Goal: Transaction & Acquisition: Purchase product/service

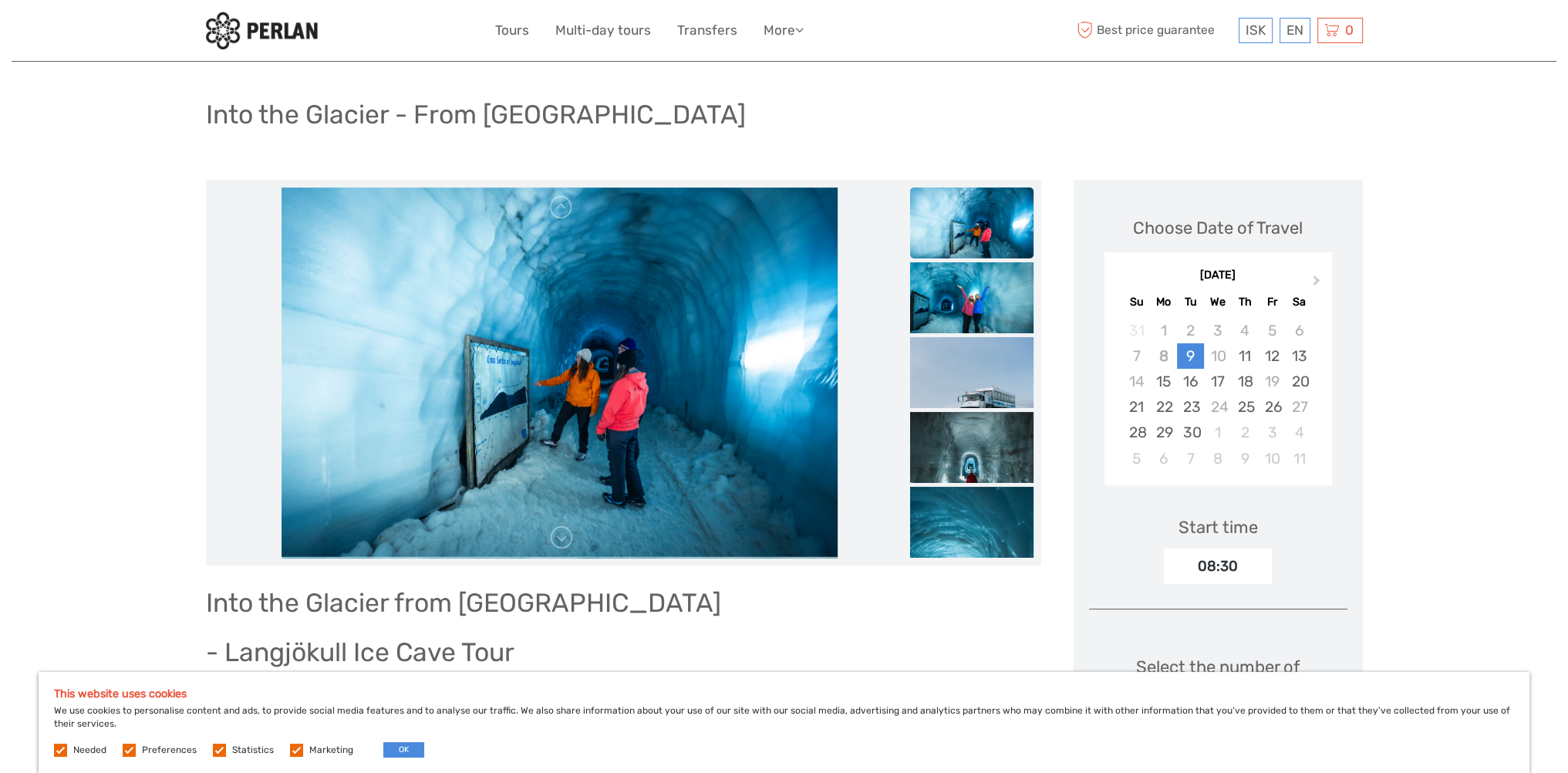
scroll to position [154, 0]
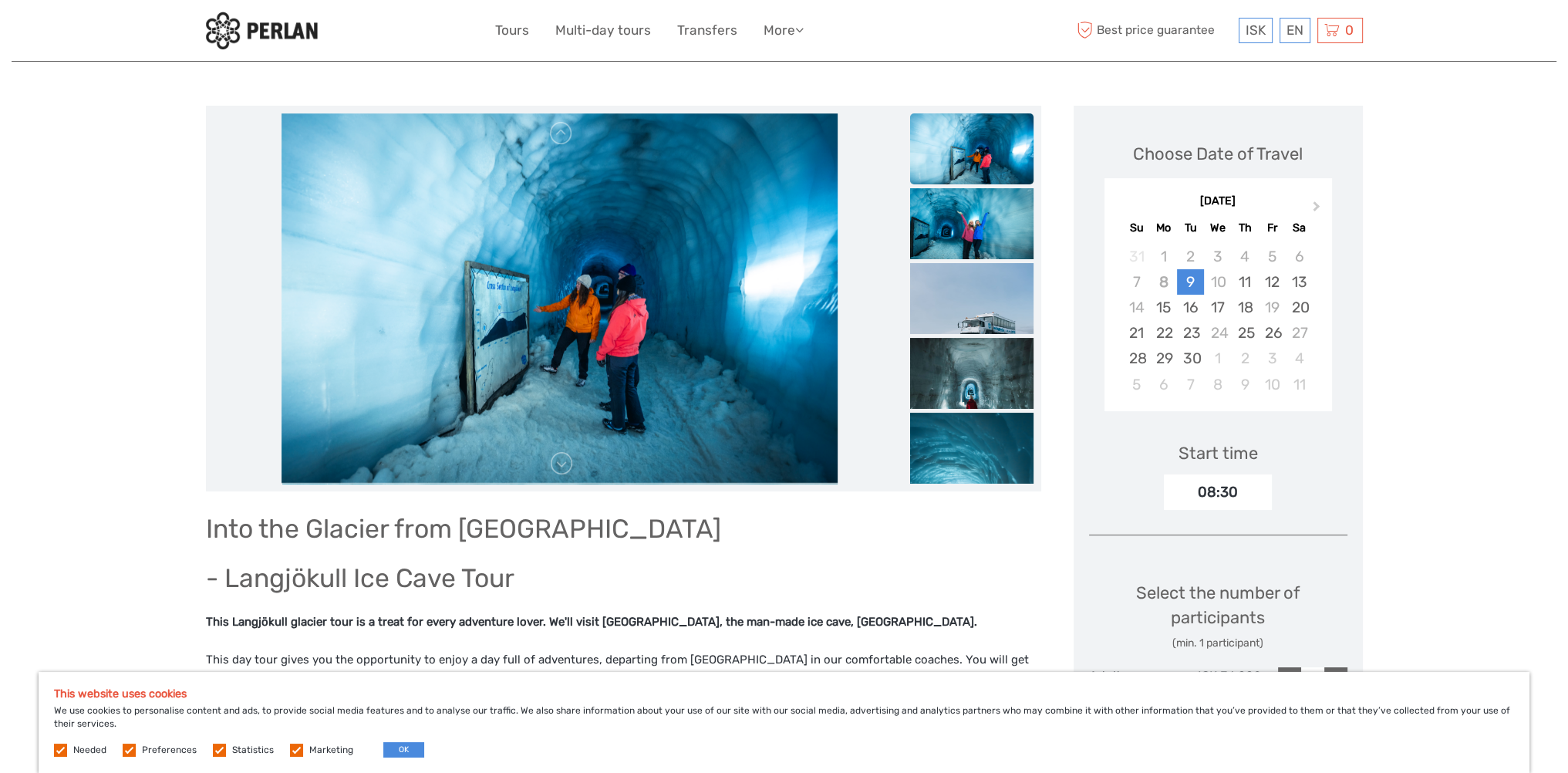
click at [975, 148] on img at bounding box center [971, 154] width 124 height 82
click at [942, 198] on img at bounding box center [971, 229] width 124 height 82
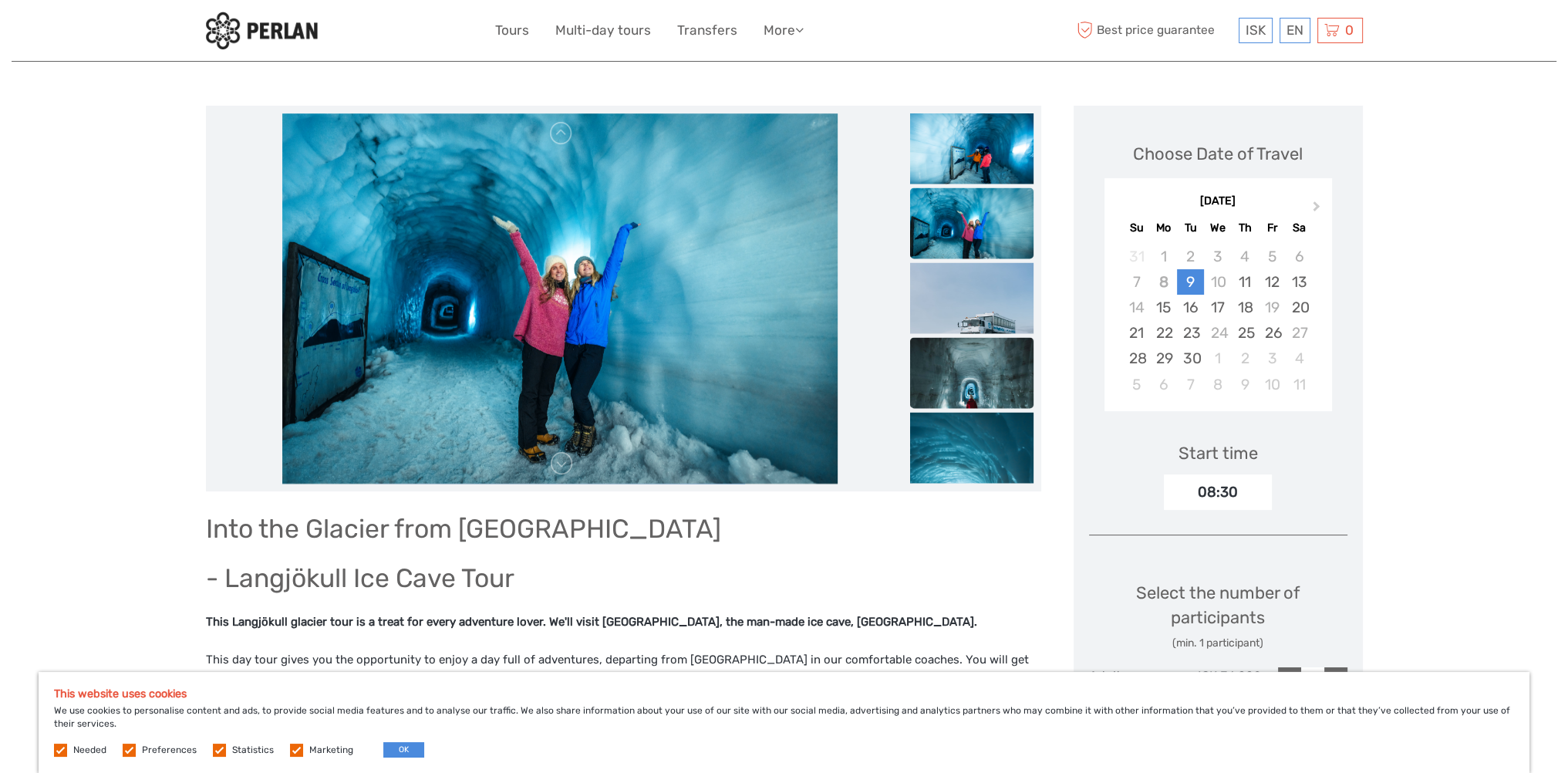
click at [968, 384] on img at bounding box center [971, 399] width 124 height 124
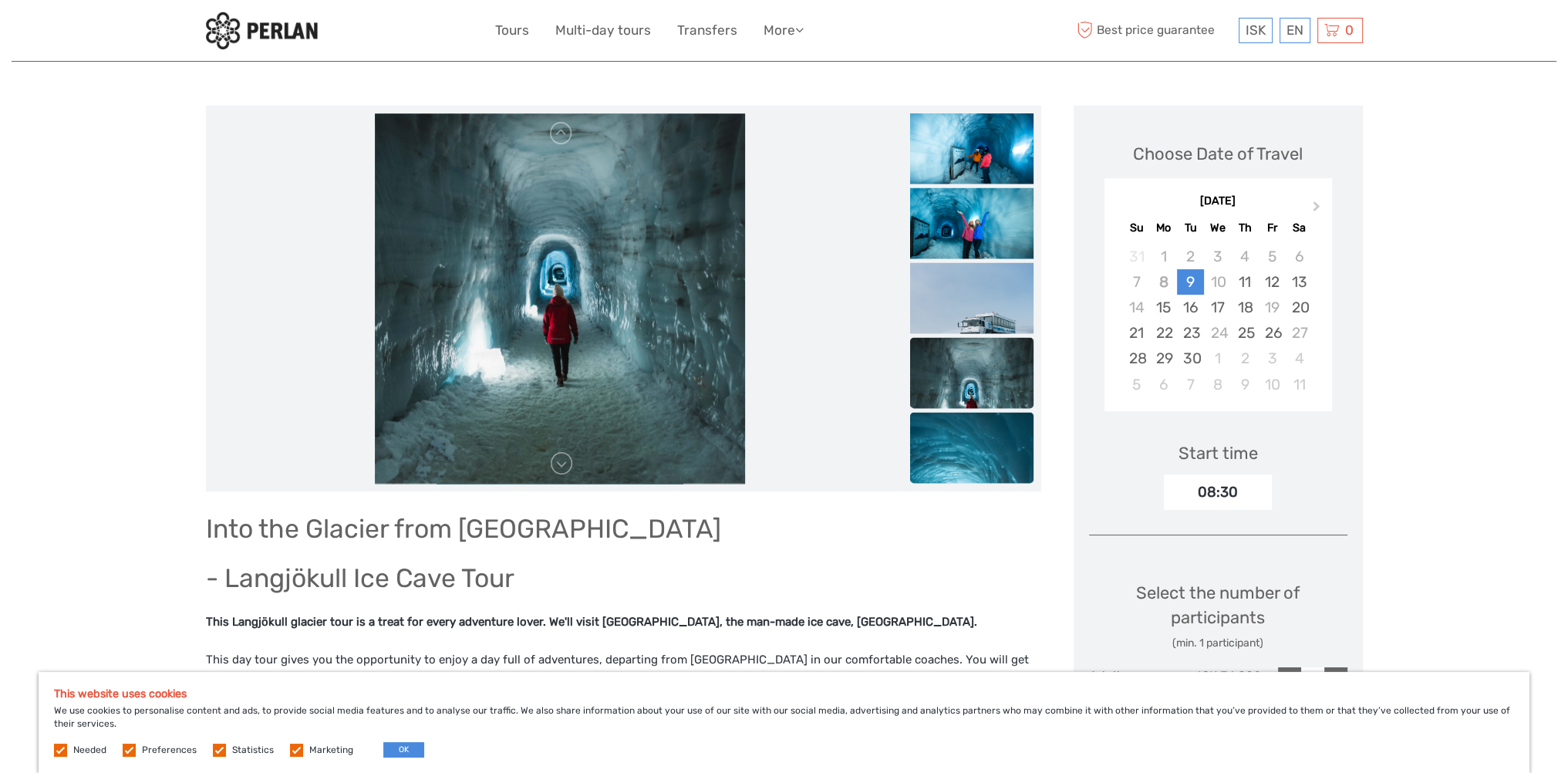
click at [971, 453] on img at bounding box center [971, 504] width 124 height 185
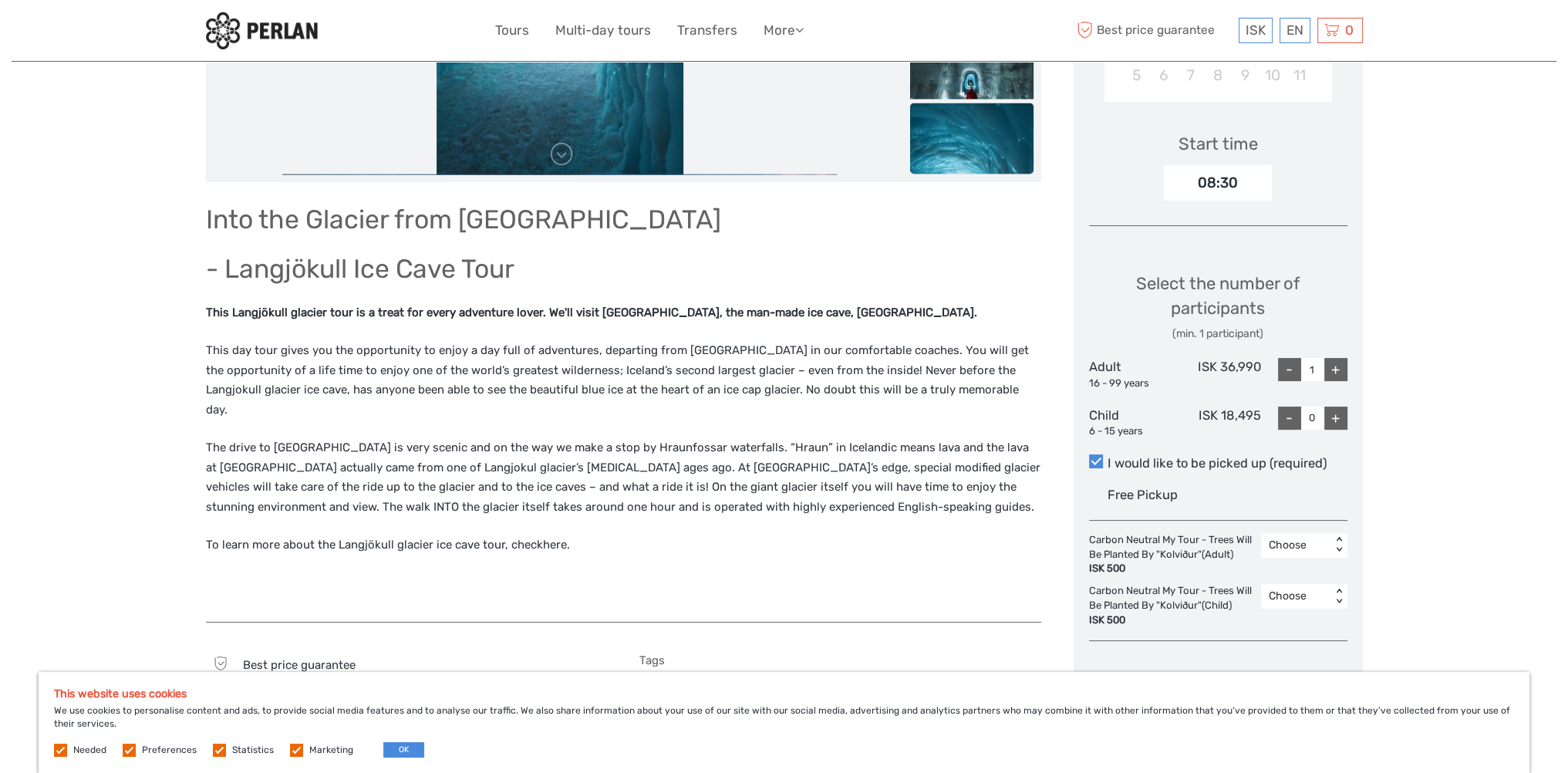
scroll to position [463, 0]
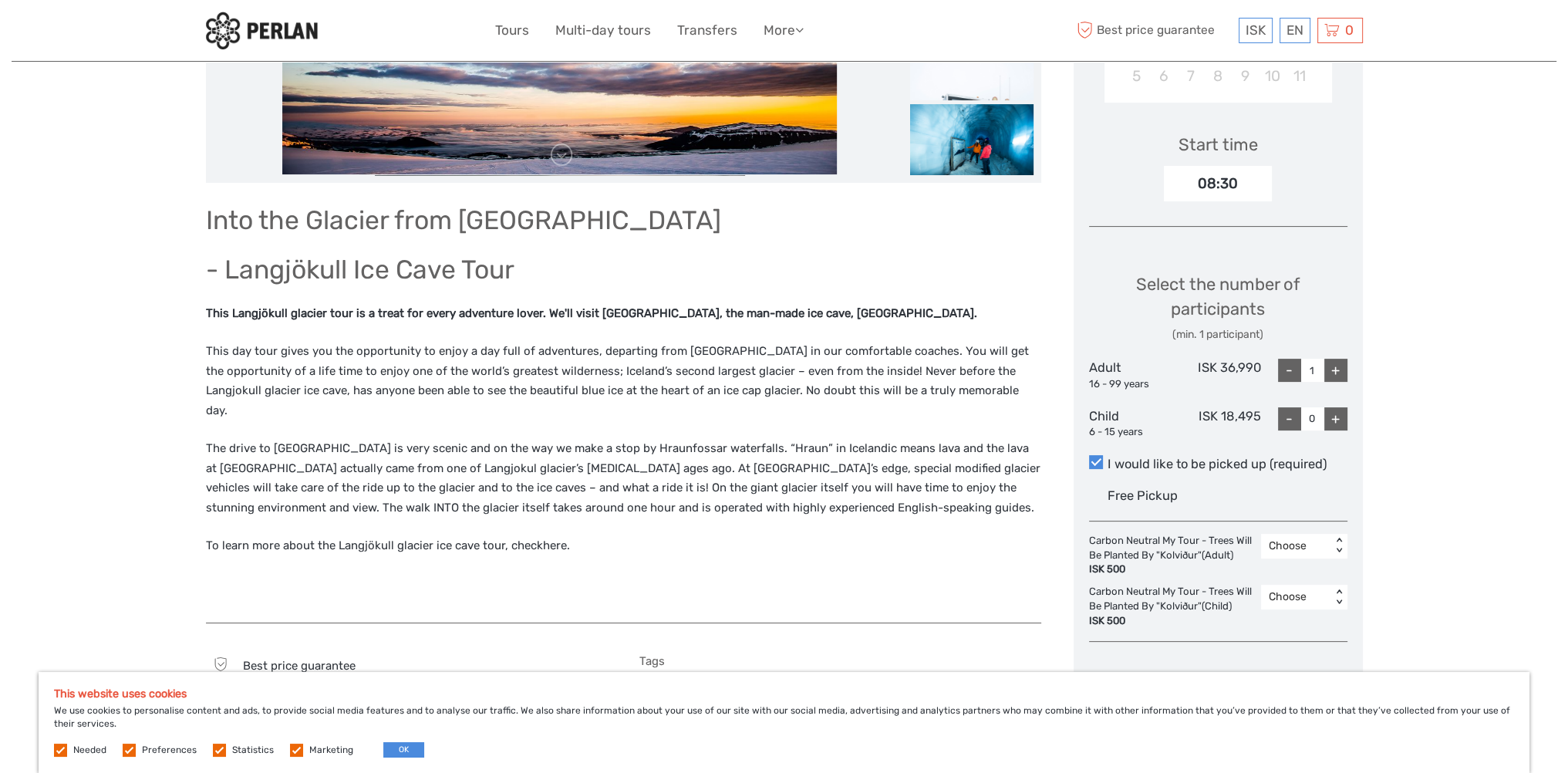
click at [1333, 365] on div "+" at bounding box center [1336, 370] width 23 height 23
type input "2"
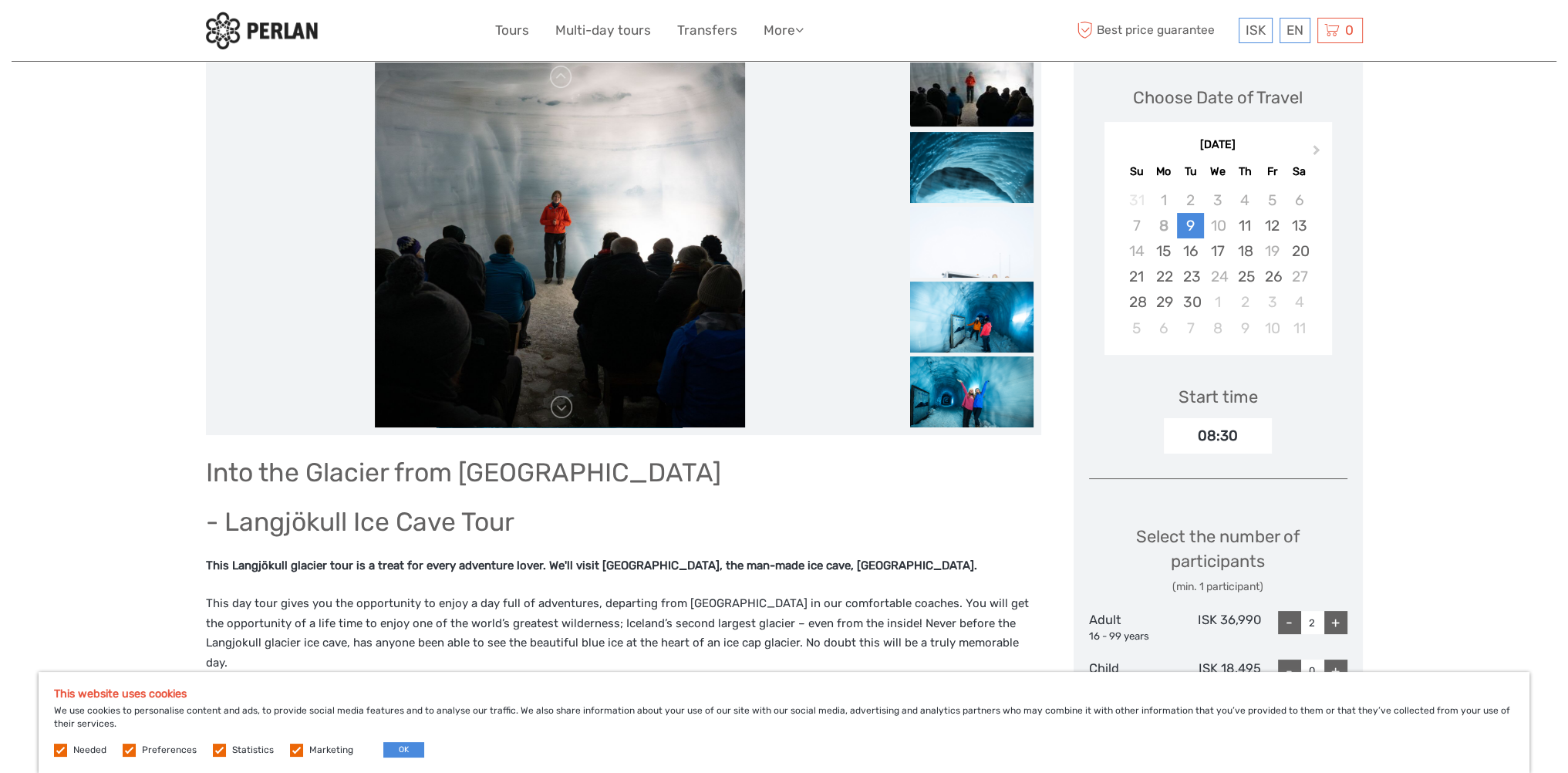
scroll to position [154, 0]
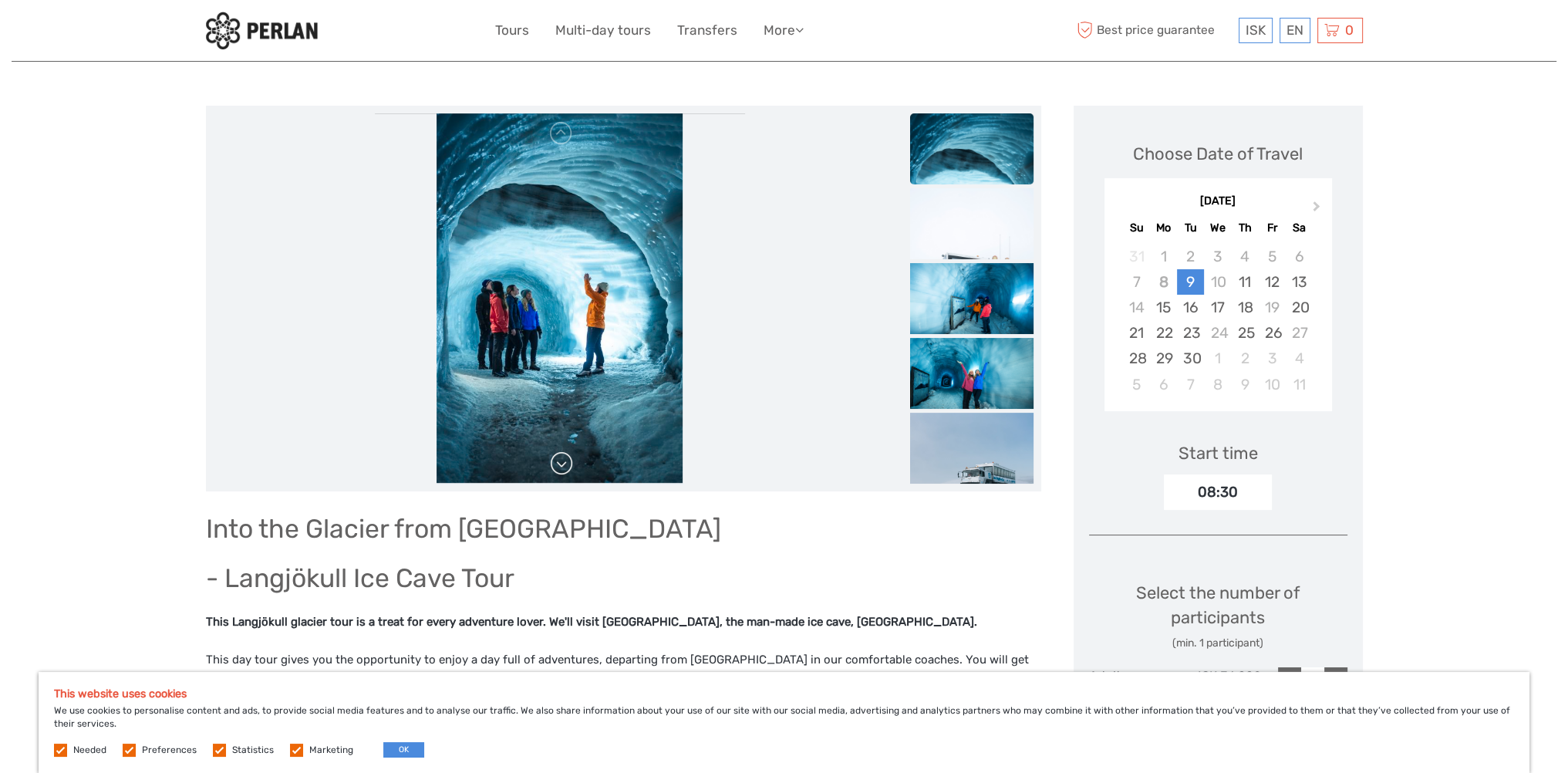
click at [562, 461] on link at bounding box center [561, 463] width 25 height 25
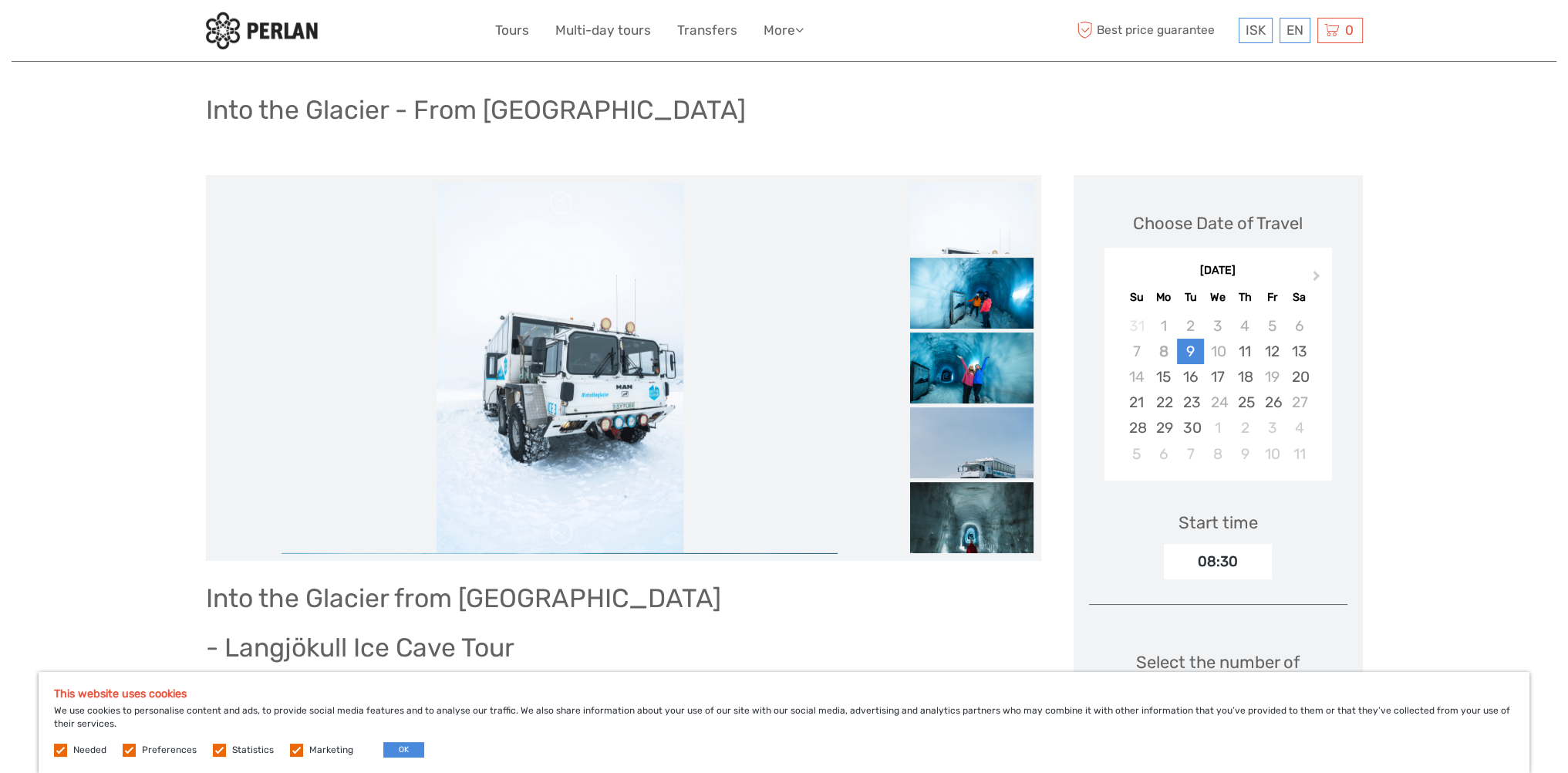
scroll to position [0, 0]
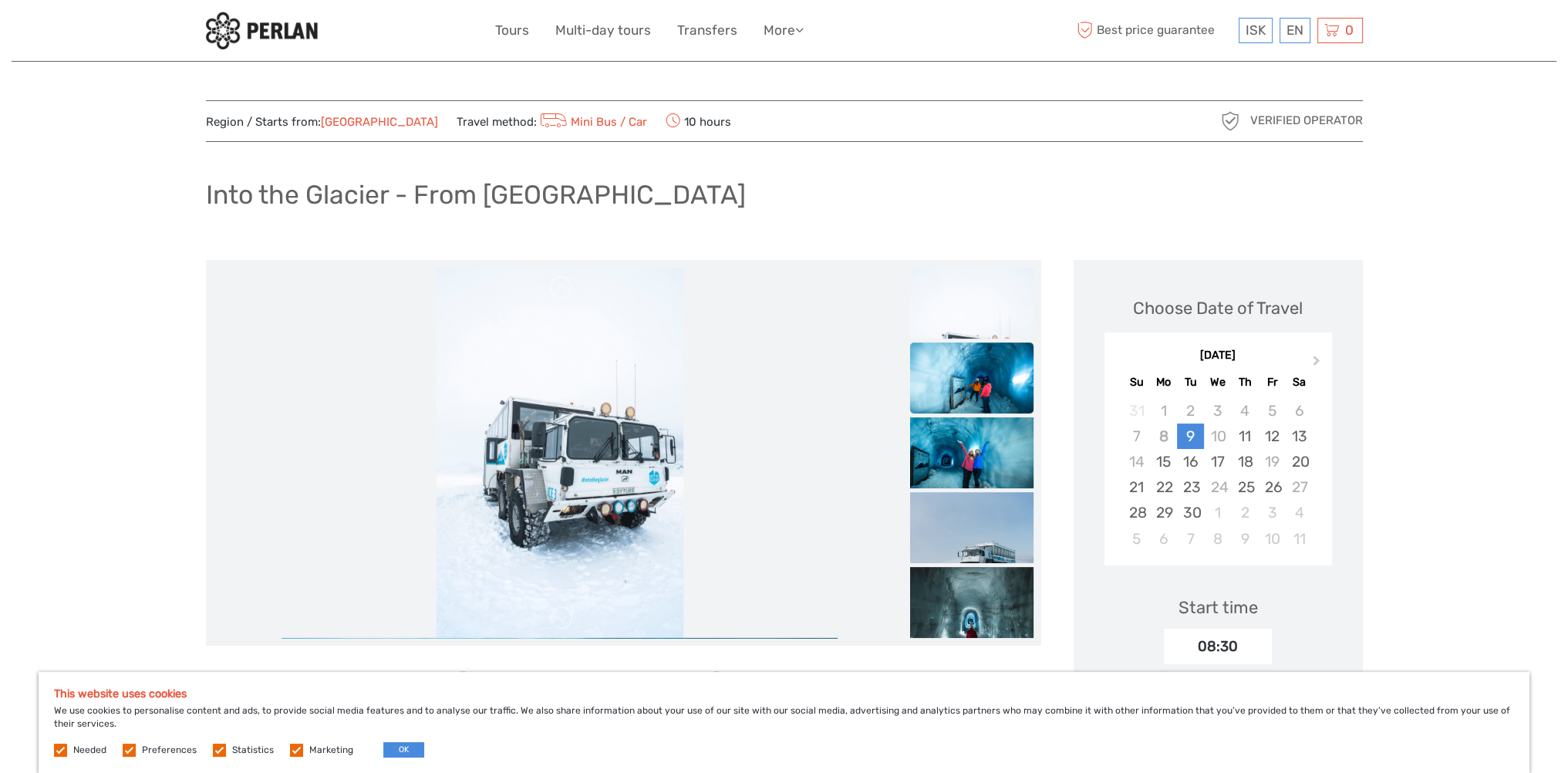
click at [958, 373] on img at bounding box center [971, 383] width 124 height 82
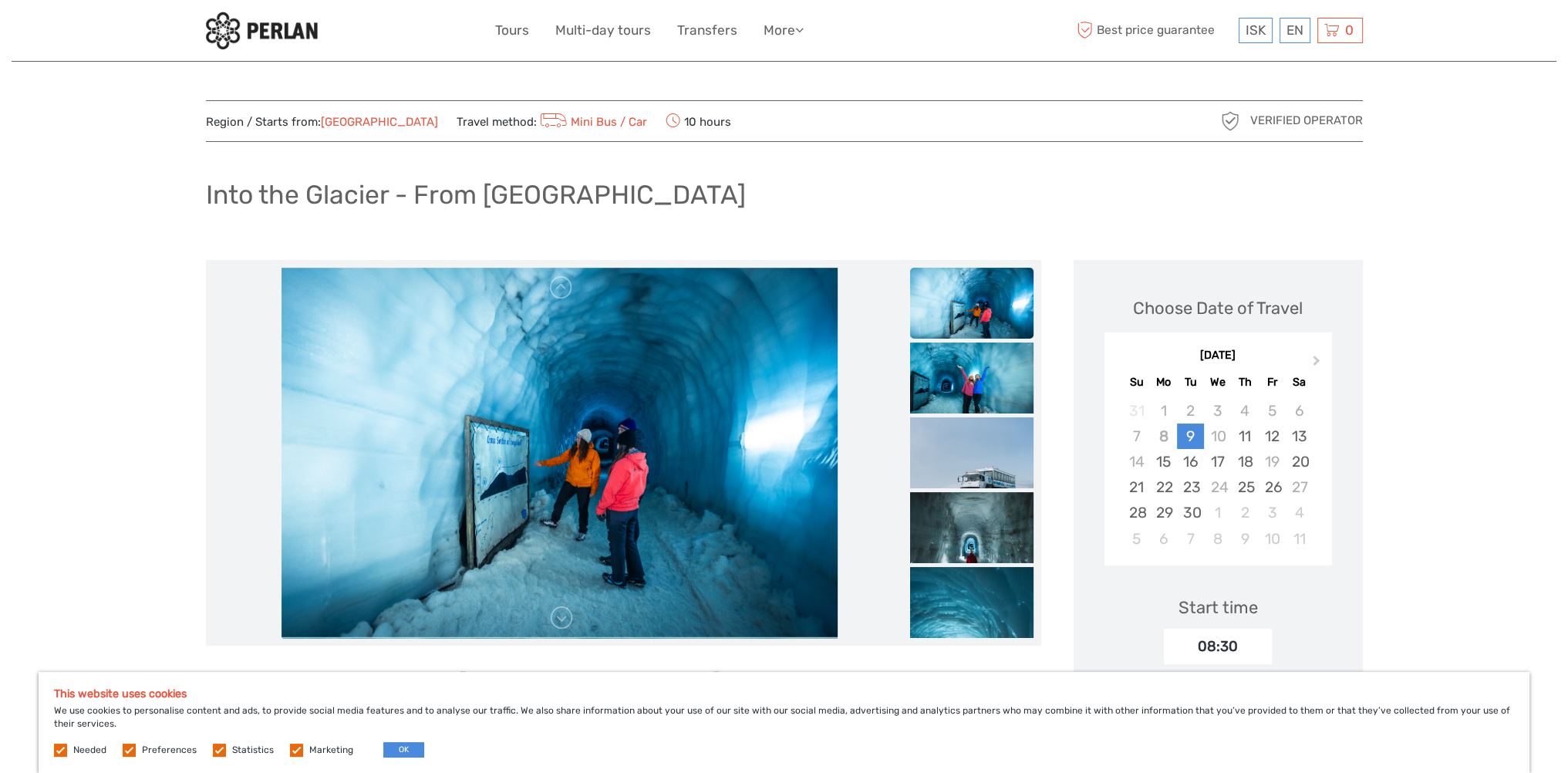
click at [549, 437] on img at bounding box center [559, 453] width 555 height 370
click at [955, 523] on img at bounding box center [971, 553] width 124 height 124
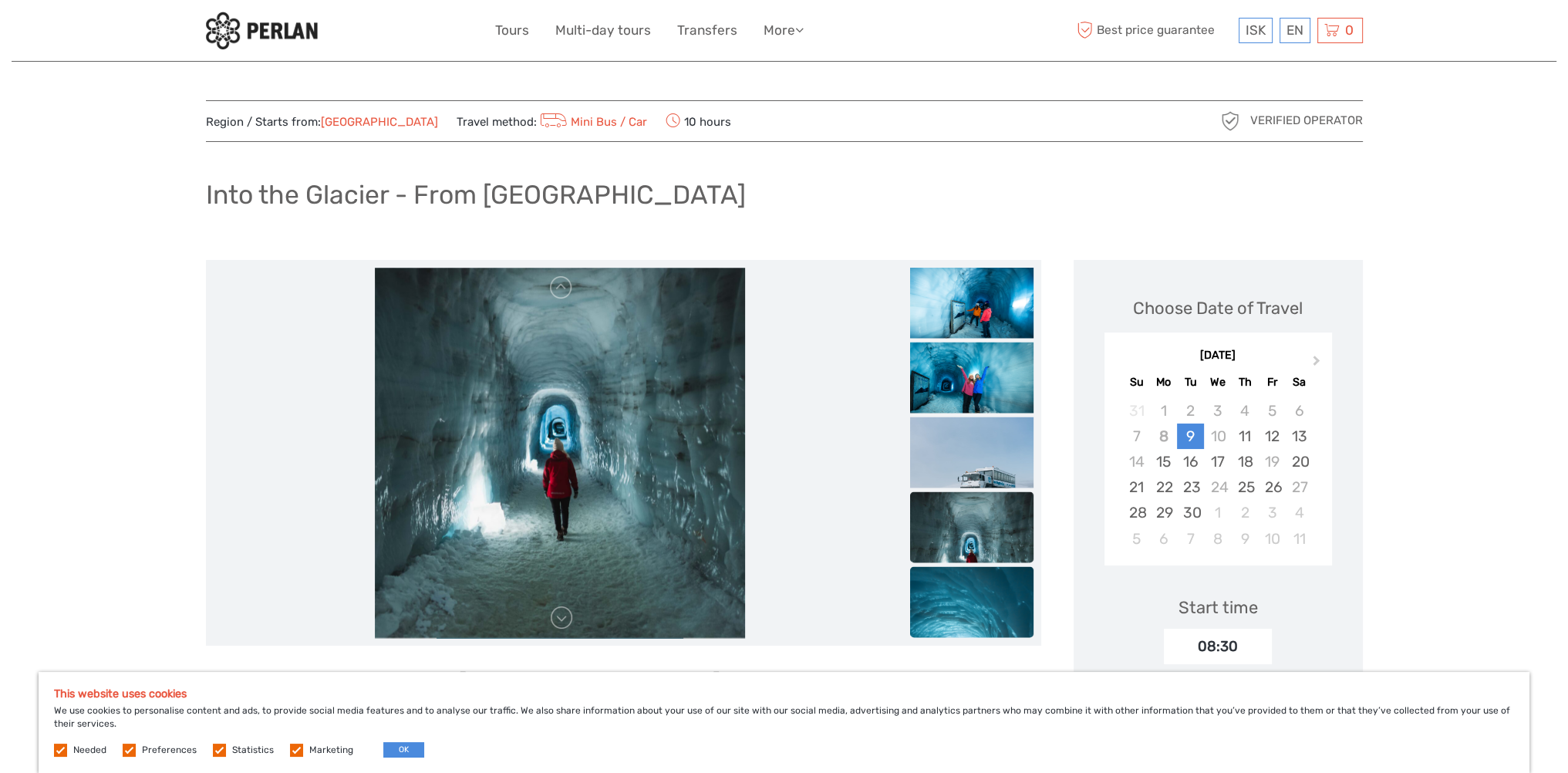
click at [968, 594] on img at bounding box center [971, 658] width 124 height 185
